Goal: Use online tool/utility

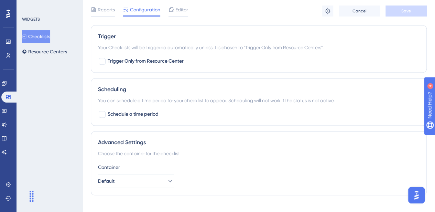
scroll to position [427, 0]
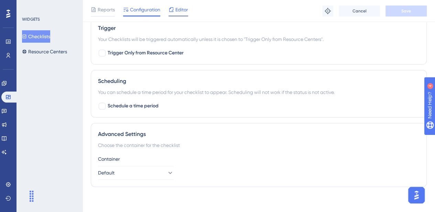
click at [180, 10] on span "Editor" at bounding box center [181, 10] width 13 height 8
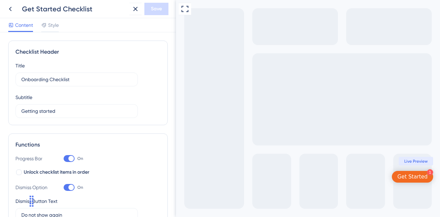
click at [419, 174] on div "Get Started" at bounding box center [412, 176] width 30 height 7
click at [416, 175] on div "Get Started" at bounding box center [412, 176] width 30 height 7
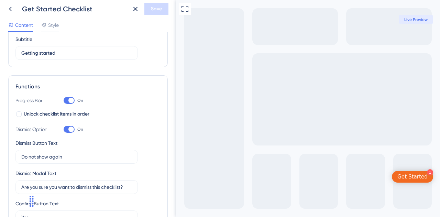
scroll to position [69, 0]
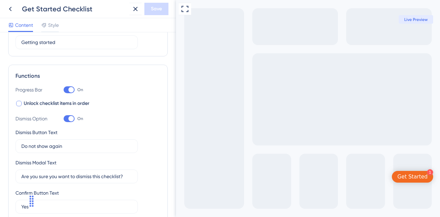
click at [21, 106] on div at bounding box center [18, 103] width 7 height 7
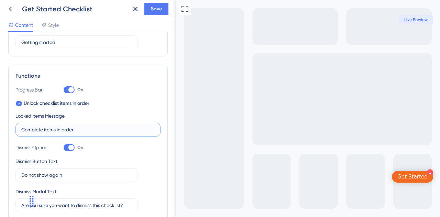
click at [39, 132] on input "Complete items in order" at bounding box center [87, 130] width 133 height 8
click at [18, 105] on icon at bounding box center [19, 104] width 3 height 6
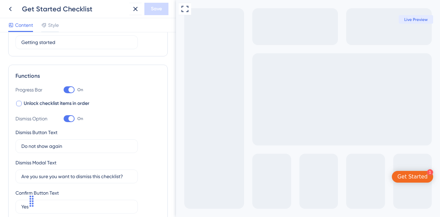
click at [18, 105] on div at bounding box center [19, 104] width 6 height 6
checkbox input "true"
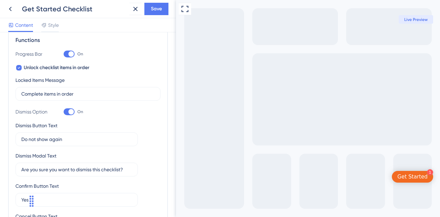
scroll to position [0, 0]
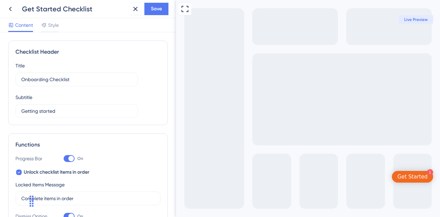
drag, startPoint x: 173, startPoint y: 179, endPoint x: 10, endPoint y: 67, distance: 198.0
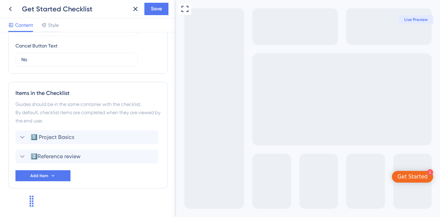
scroll to position [281, 0]
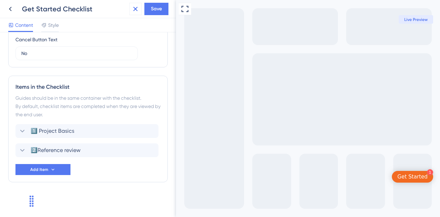
click at [134, 8] on icon at bounding box center [135, 9] width 4 height 4
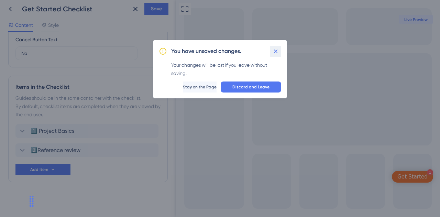
drag, startPoint x: 274, startPoint y: 51, endPoint x: 135, endPoint y: 74, distance: 140.8
click at [274, 51] on icon at bounding box center [275, 51] width 7 height 7
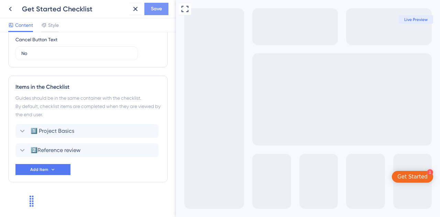
scroll to position [109, 0]
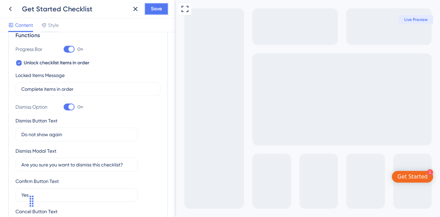
click at [153, 5] on span "Save" at bounding box center [156, 9] width 11 height 8
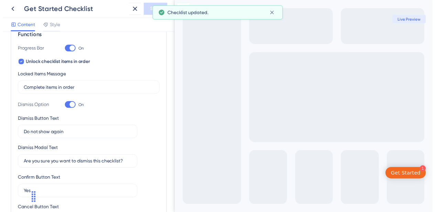
scroll to position [0, 0]
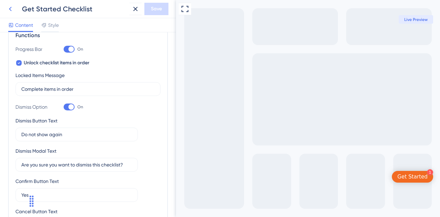
click at [7, 7] on icon at bounding box center [10, 9] width 8 height 8
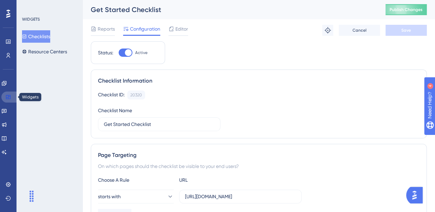
click at [9, 95] on icon at bounding box center [9, 97] width 6 height 6
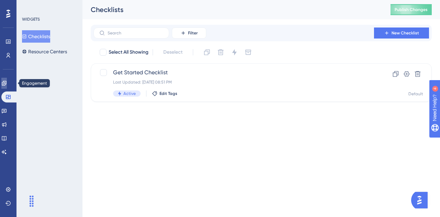
click at [6, 81] on icon at bounding box center [4, 83] width 6 height 6
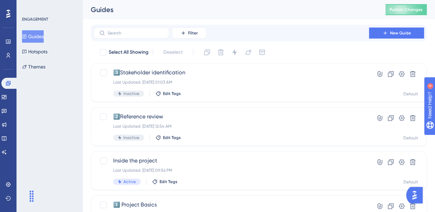
click at [40, 36] on button "Guides" at bounding box center [33, 36] width 22 height 12
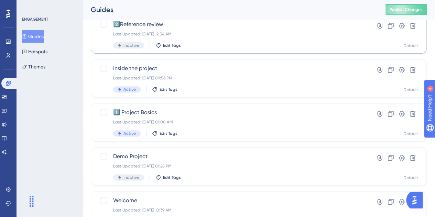
scroll to position [103, 0]
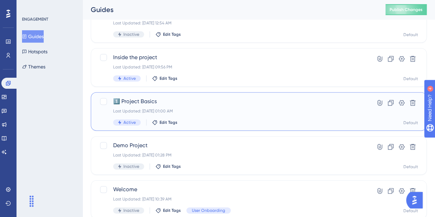
click at [145, 101] on span "1️⃣ Project Basics" at bounding box center [231, 101] width 236 height 8
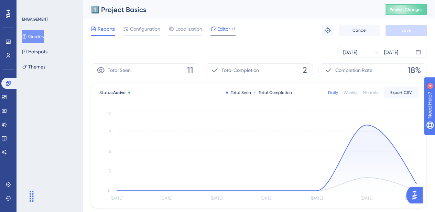
click at [219, 27] on span "Editor" at bounding box center [223, 29] width 13 height 8
